Goal: Information Seeking & Learning: Understand process/instructions

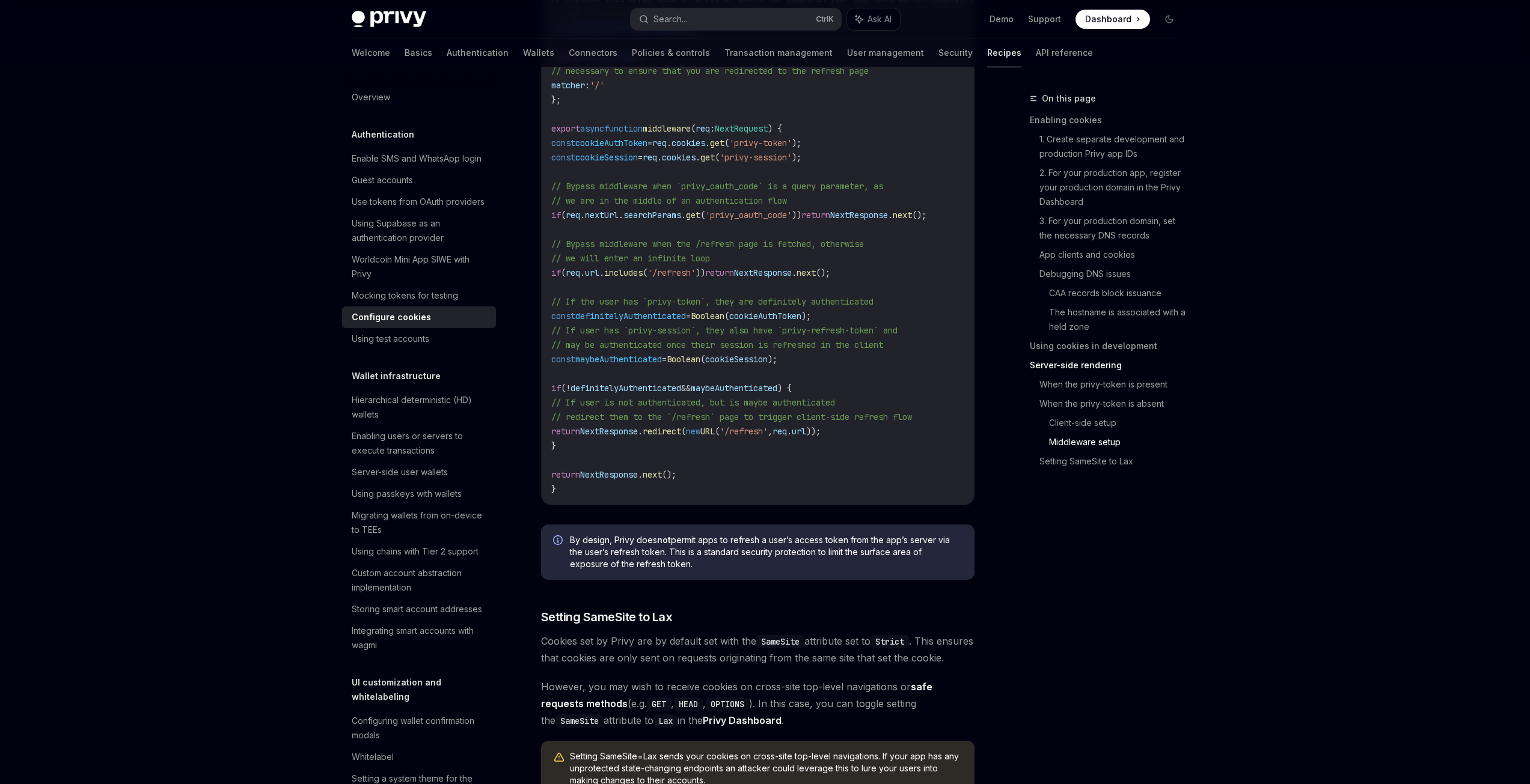
scroll to position [3949, 0]
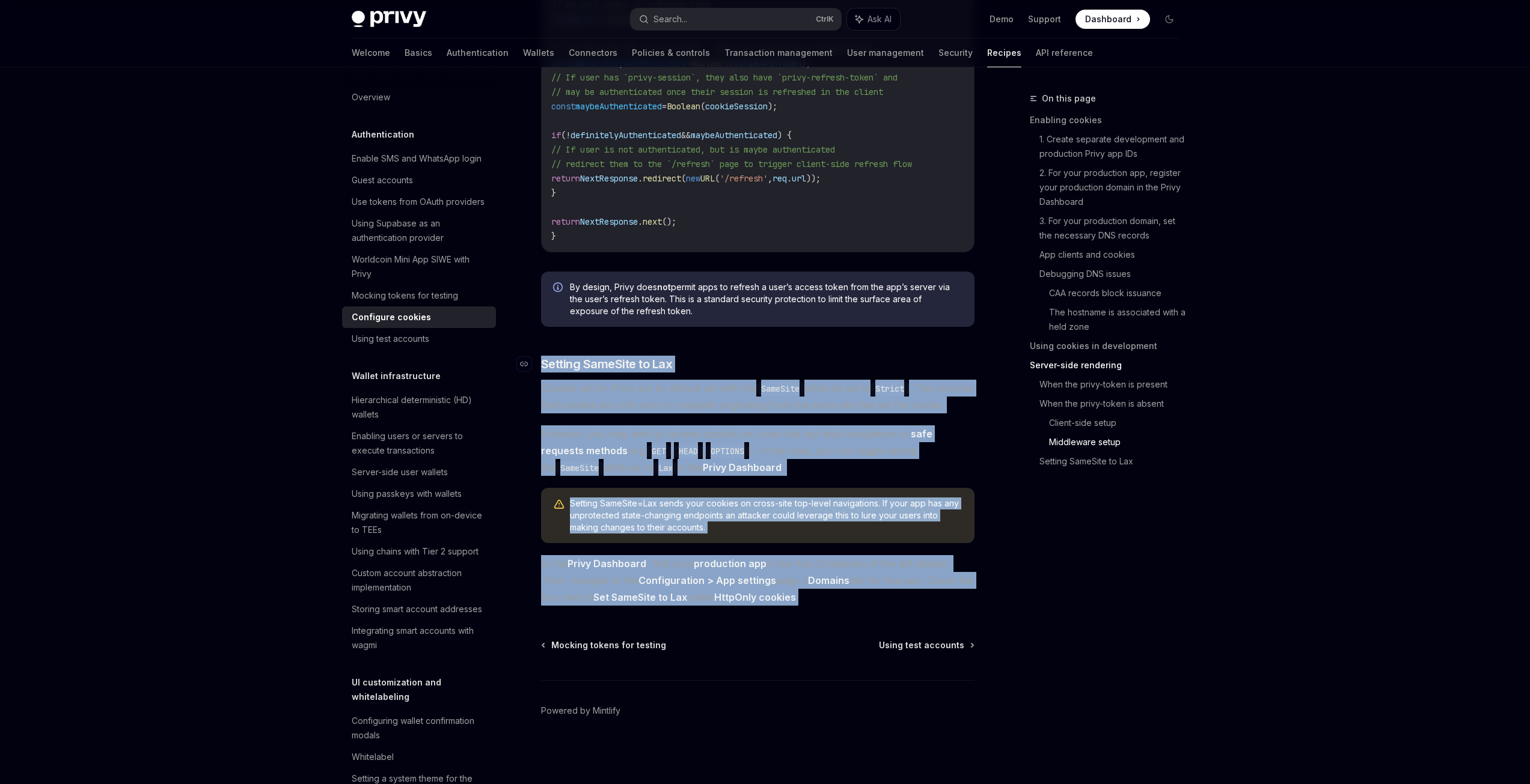
drag, startPoint x: 818, startPoint y: 603, endPoint x: 532, endPoint y: 348, distance: 383.2
copy div "​ Setting SameSite to Lax Cookies set by Privy are by default set with the Same…"
click at [618, 385] on span "Cookies set by Privy are by default set with the SameSite attribute set to Stri…" at bounding box center [758, 397] width 433 height 34
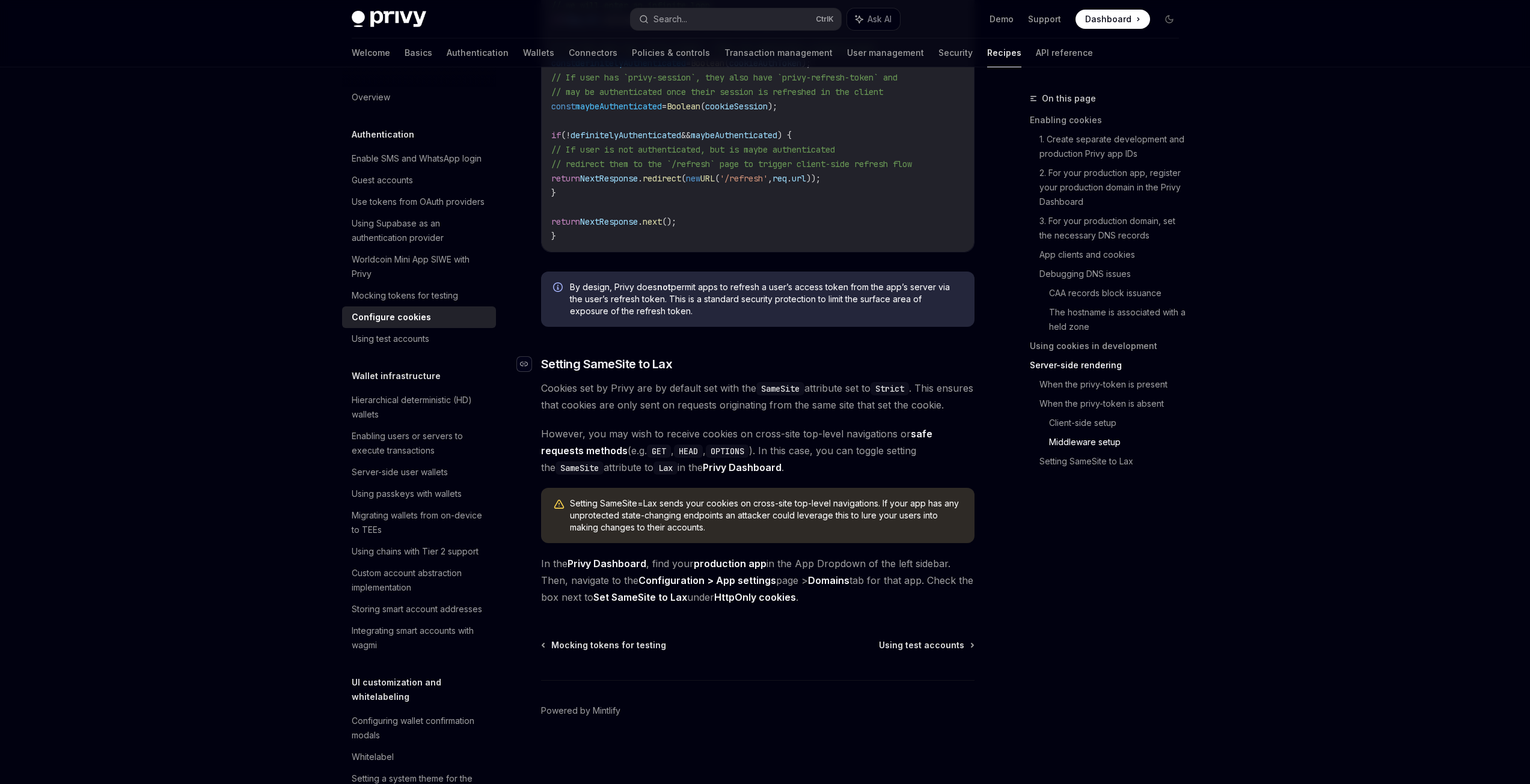
click at [527, 361] on icon "Navigate to header" at bounding box center [524, 364] width 9 height 7
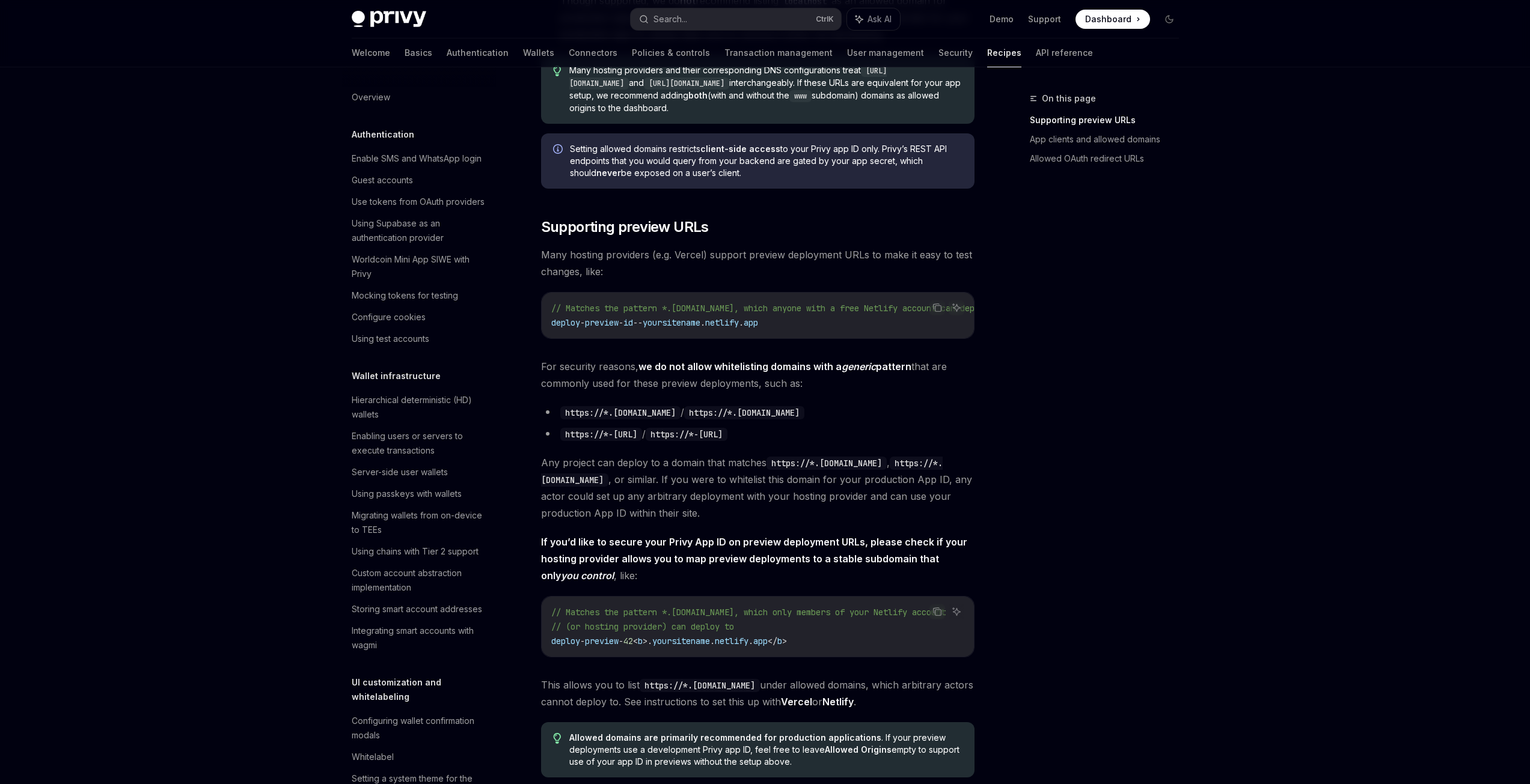
scroll to position [601, 0]
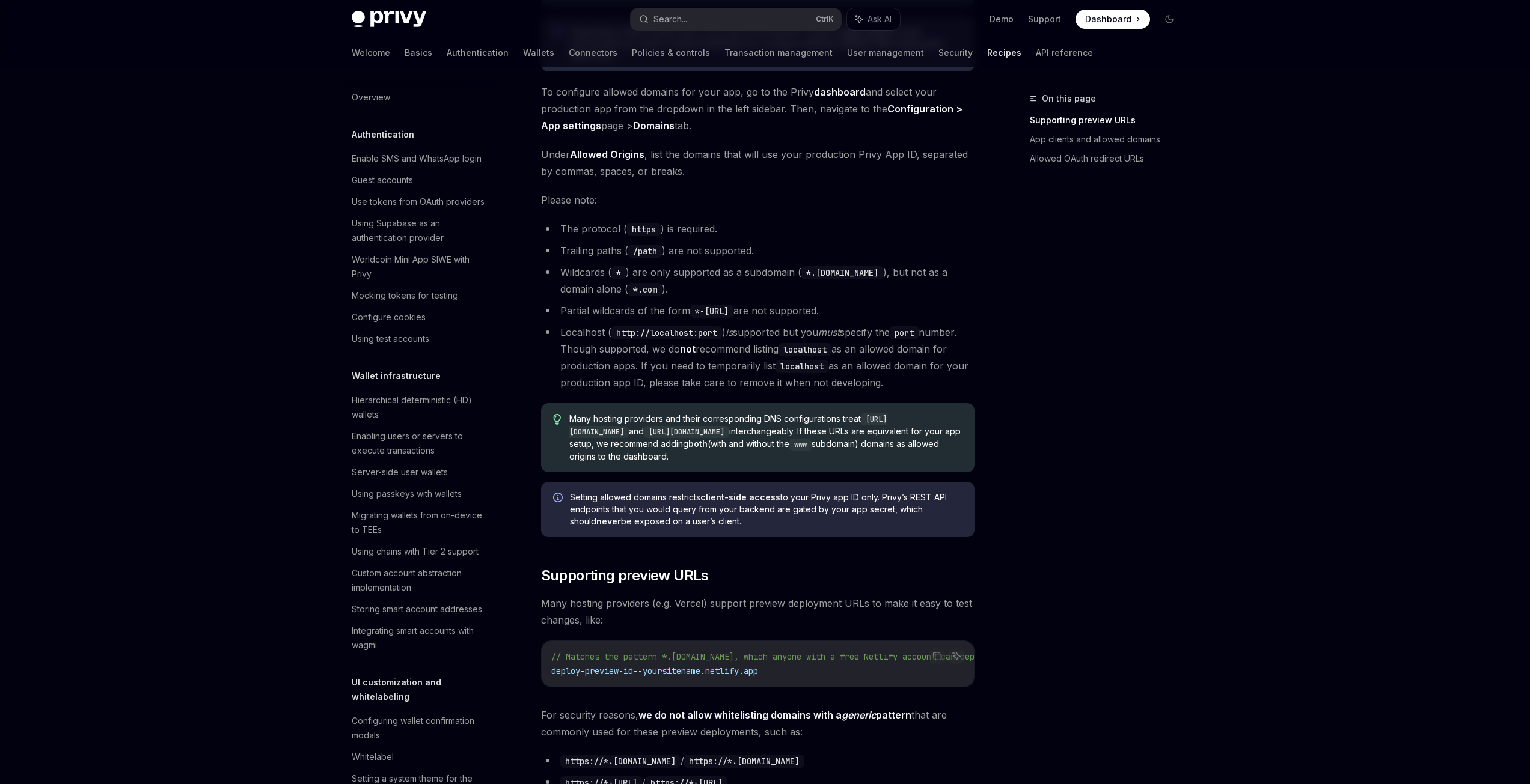
type textarea "*"
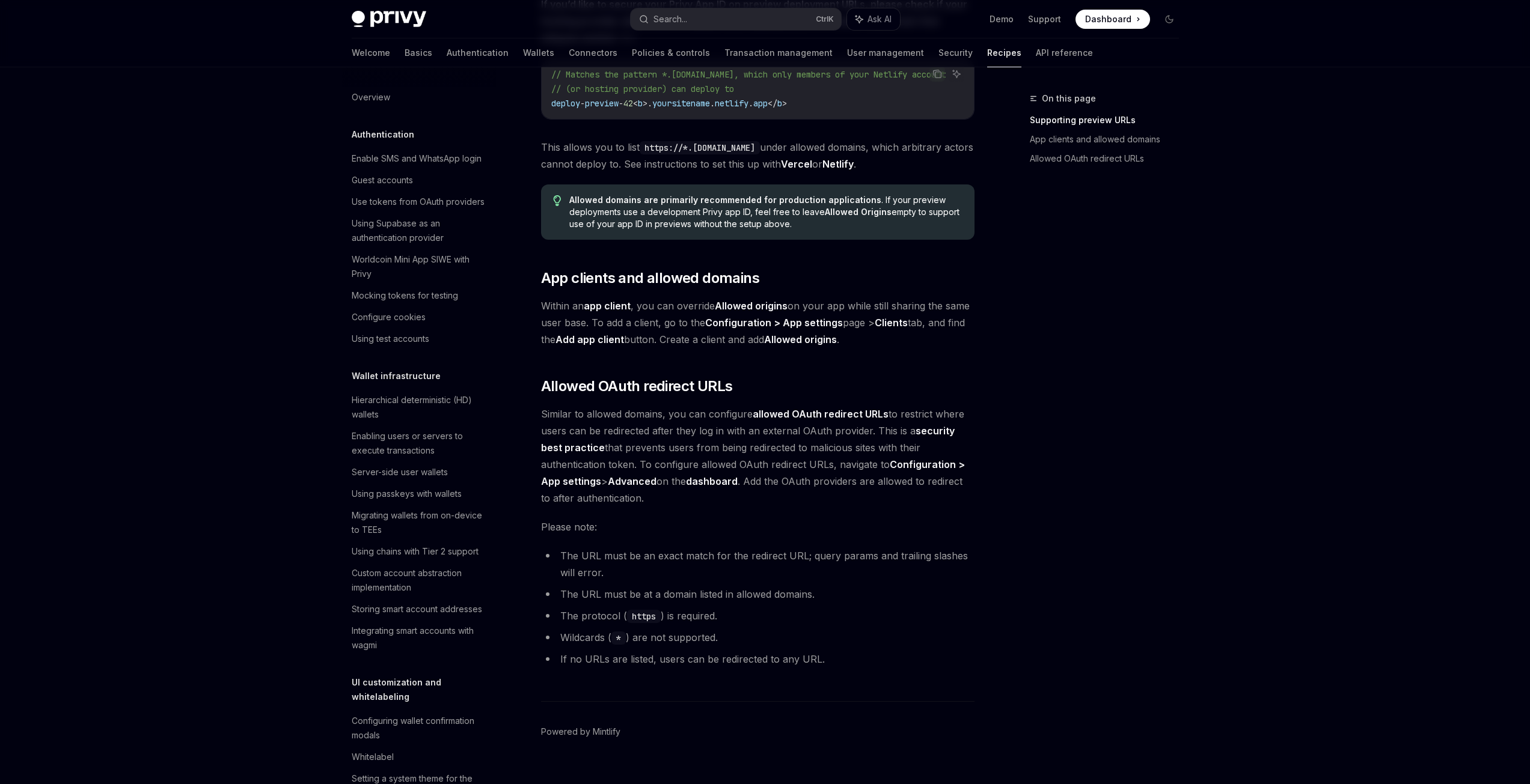
scroll to position [1149, 0]
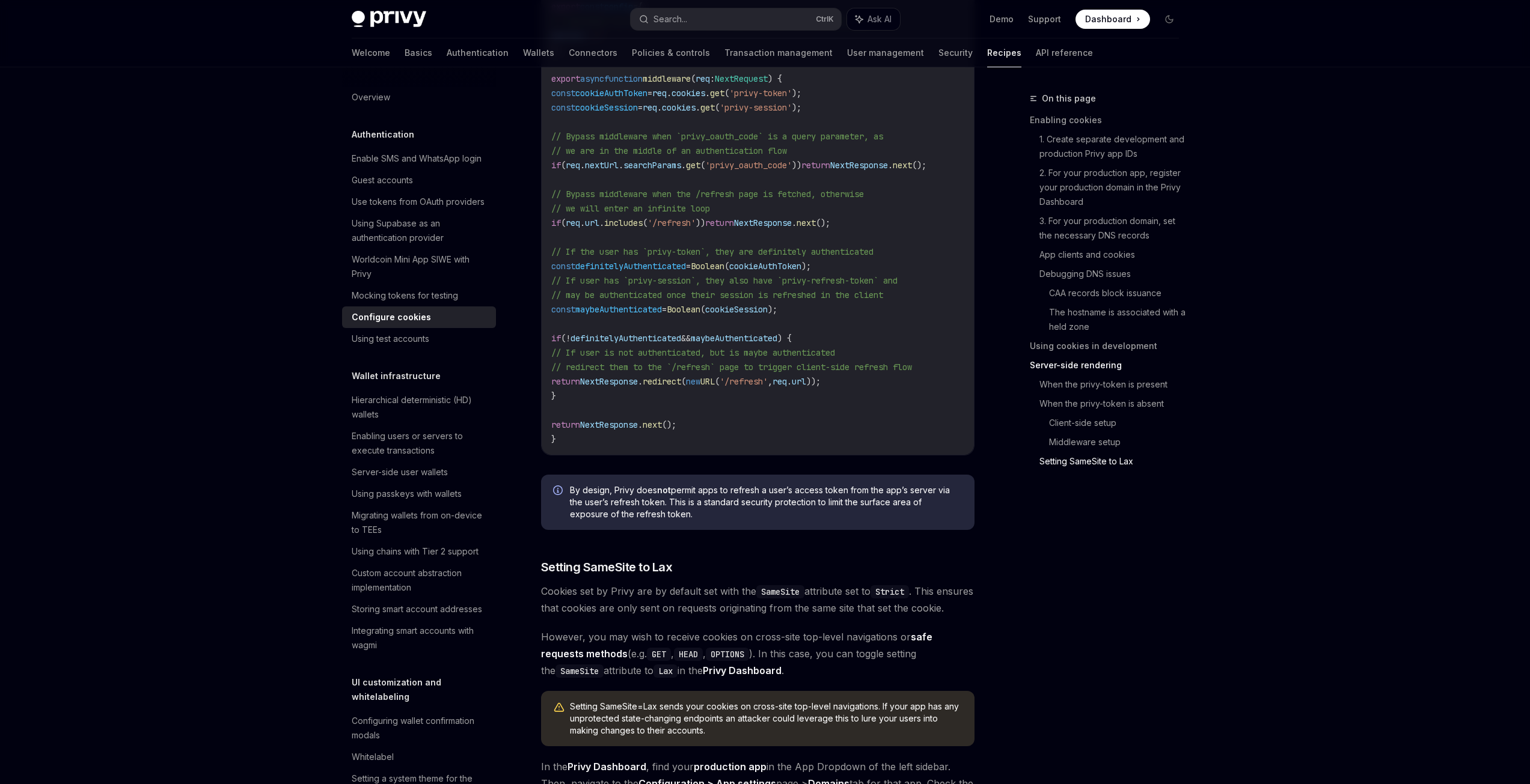
scroll to position [3949, 0]
